Goal: Task Accomplishment & Management: Complete application form

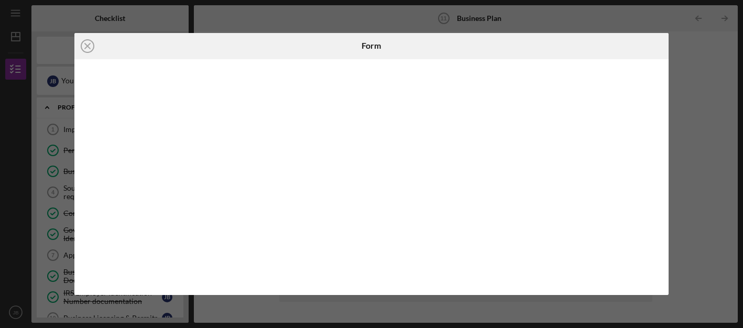
scroll to position [244, 0]
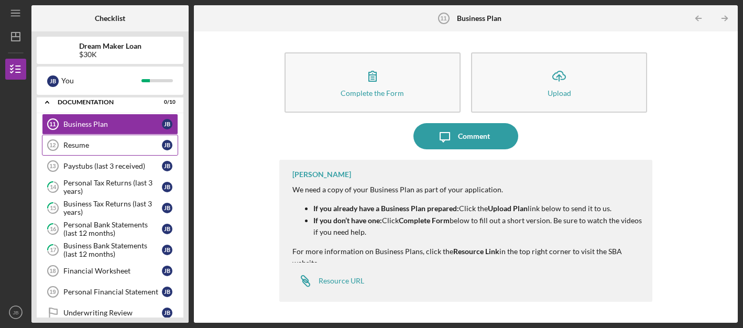
click at [95, 146] on div "Resume" at bounding box center [112, 145] width 99 height 8
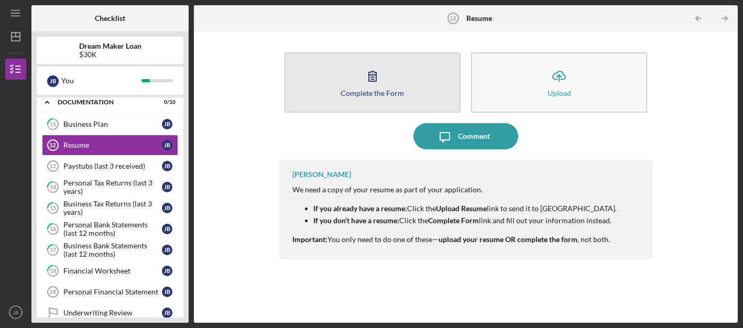
click at [412, 88] on button "Complete the Form Form" at bounding box center [373, 82] width 176 height 60
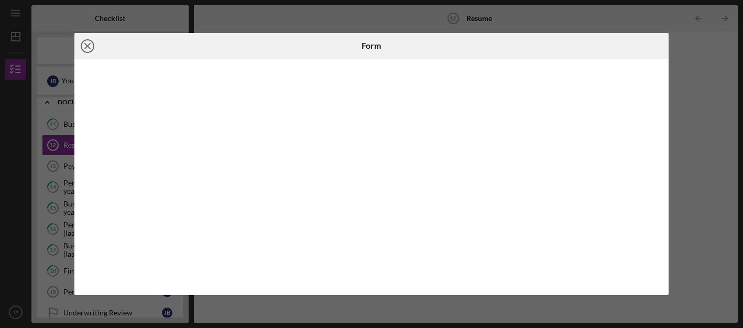
click at [89, 42] on icon "Icon/Close" at bounding box center [87, 46] width 26 height 26
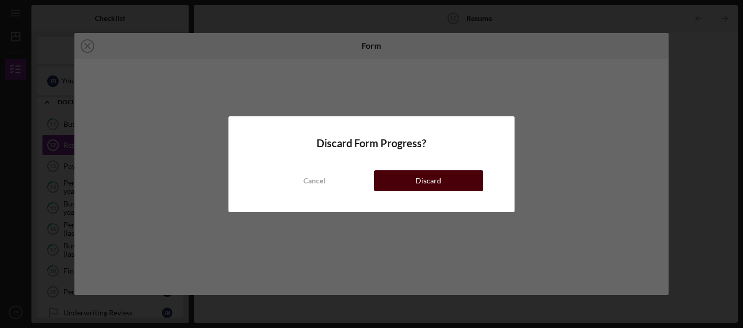
click at [424, 178] on div "Discard" at bounding box center [429, 180] width 26 height 21
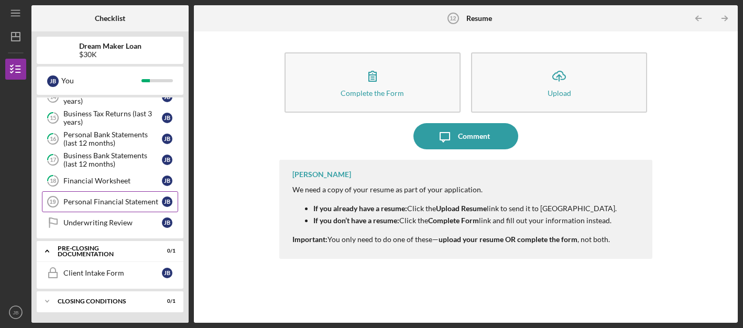
scroll to position [334, 0]
click at [128, 203] on div "Personal Financial Statement" at bounding box center [112, 202] width 99 height 8
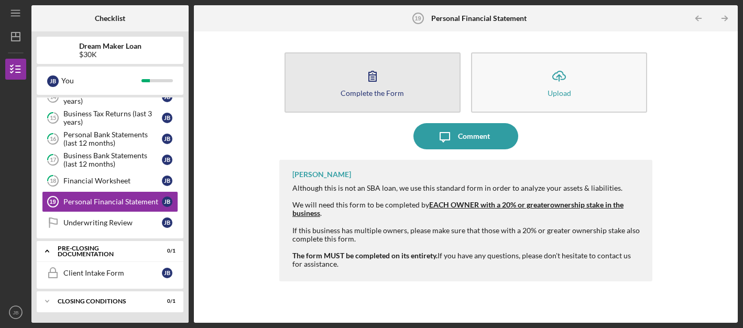
click at [343, 105] on button "Complete the Form Form" at bounding box center [373, 82] width 176 height 60
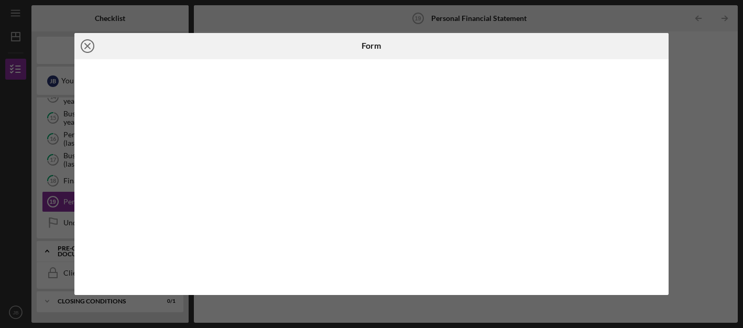
click at [90, 44] on line at bounding box center [87, 46] width 5 height 5
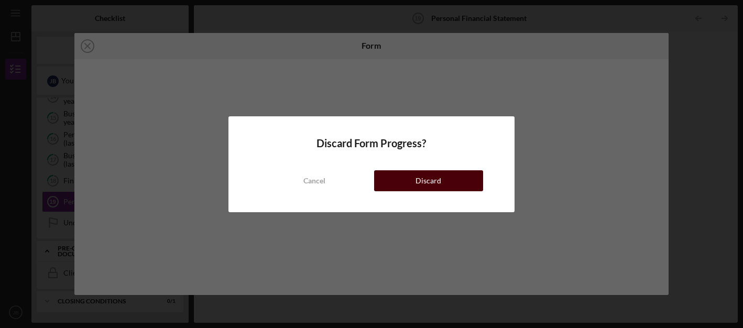
click at [433, 182] on div "Discard" at bounding box center [429, 180] width 26 height 21
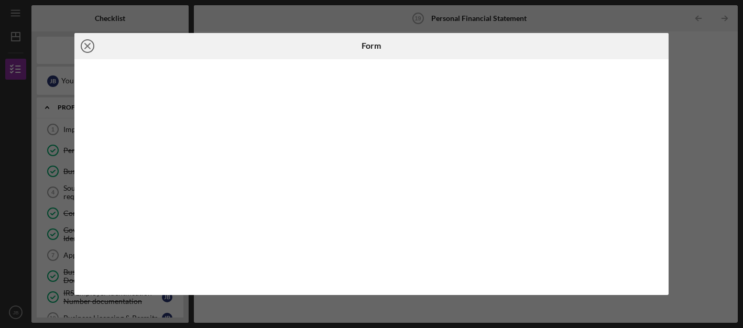
click at [91, 45] on icon "Icon/Close" at bounding box center [87, 46] width 26 height 26
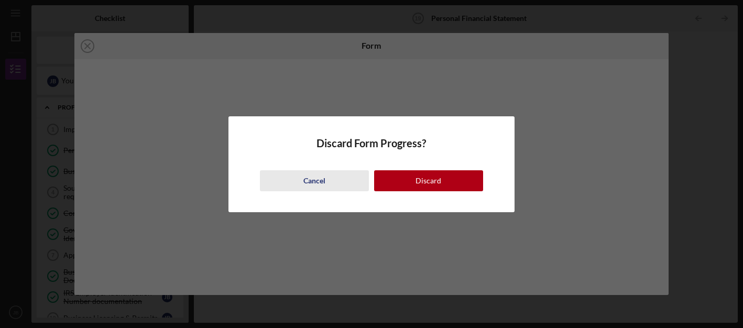
click at [307, 182] on div "Cancel" at bounding box center [315, 180] width 22 height 21
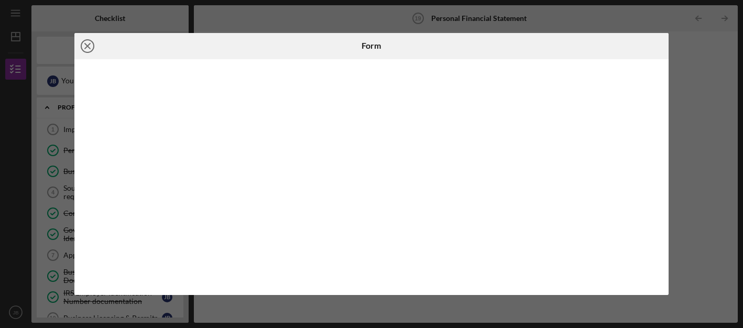
click at [90, 48] on line at bounding box center [87, 46] width 5 height 5
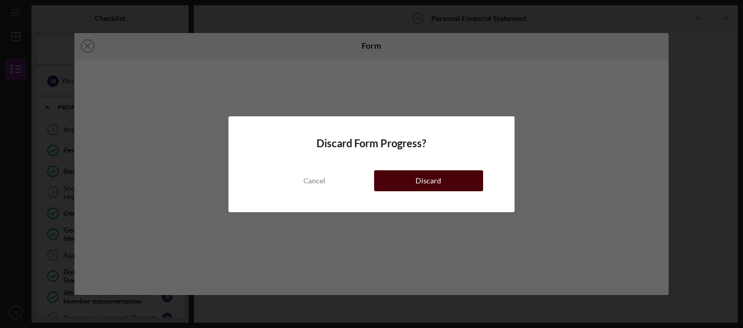
click at [399, 183] on button "Discard" at bounding box center [428, 180] width 109 height 21
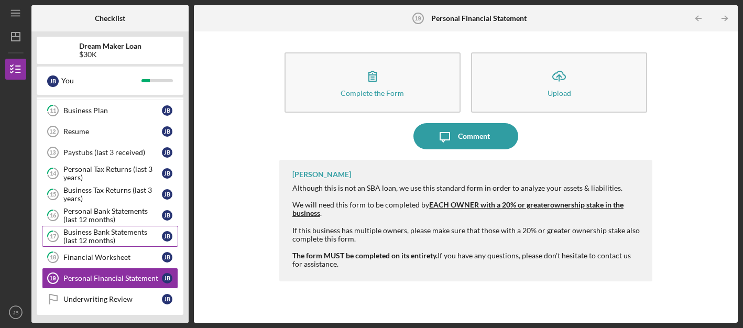
scroll to position [258, 0]
